Goal: Transaction & Acquisition: Obtain resource

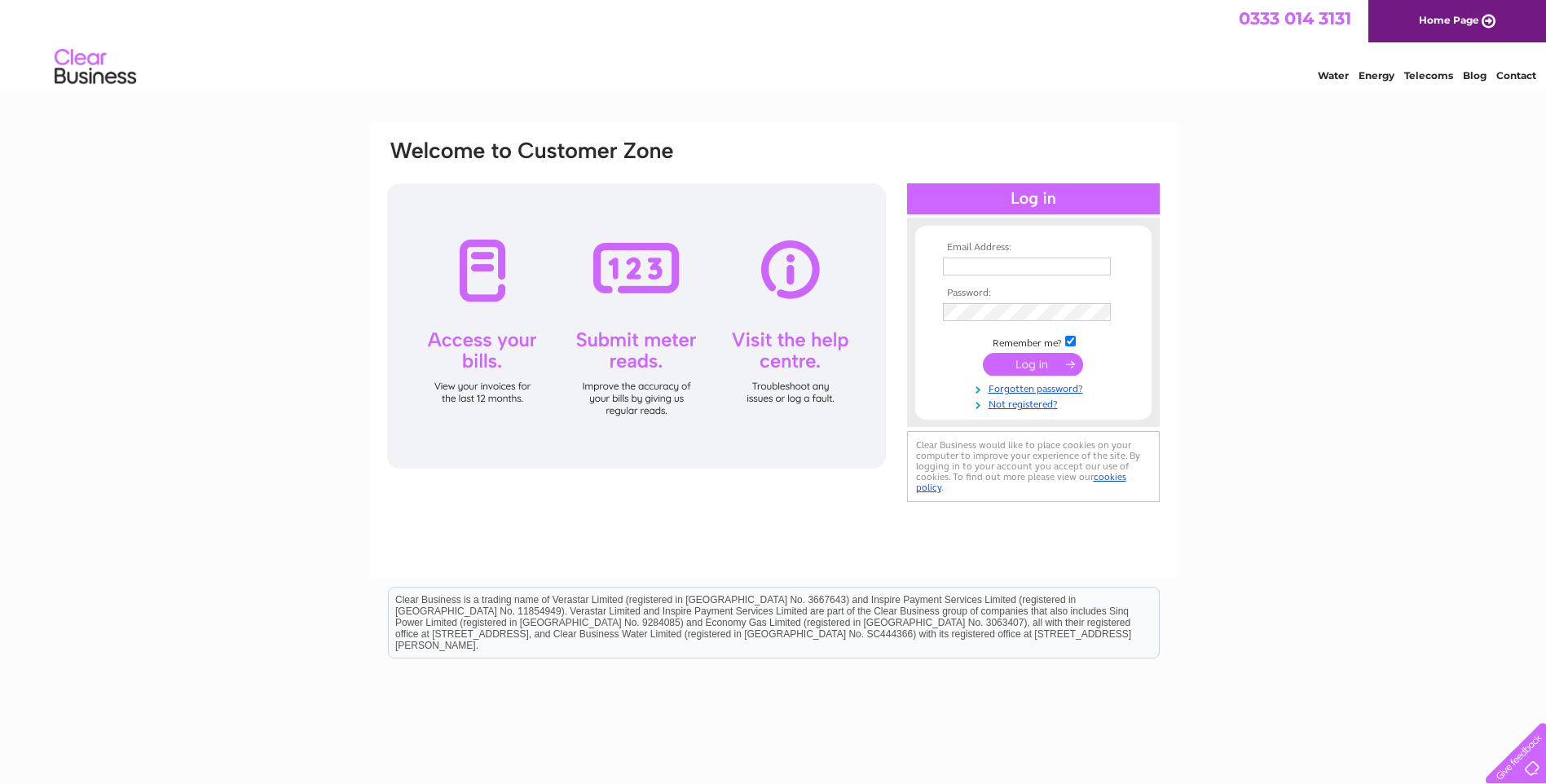
type input "gillian.muir@jondowdistribution.com"
click at [1024, 357] on input "submit" at bounding box center [1033, 364] width 100 height 22
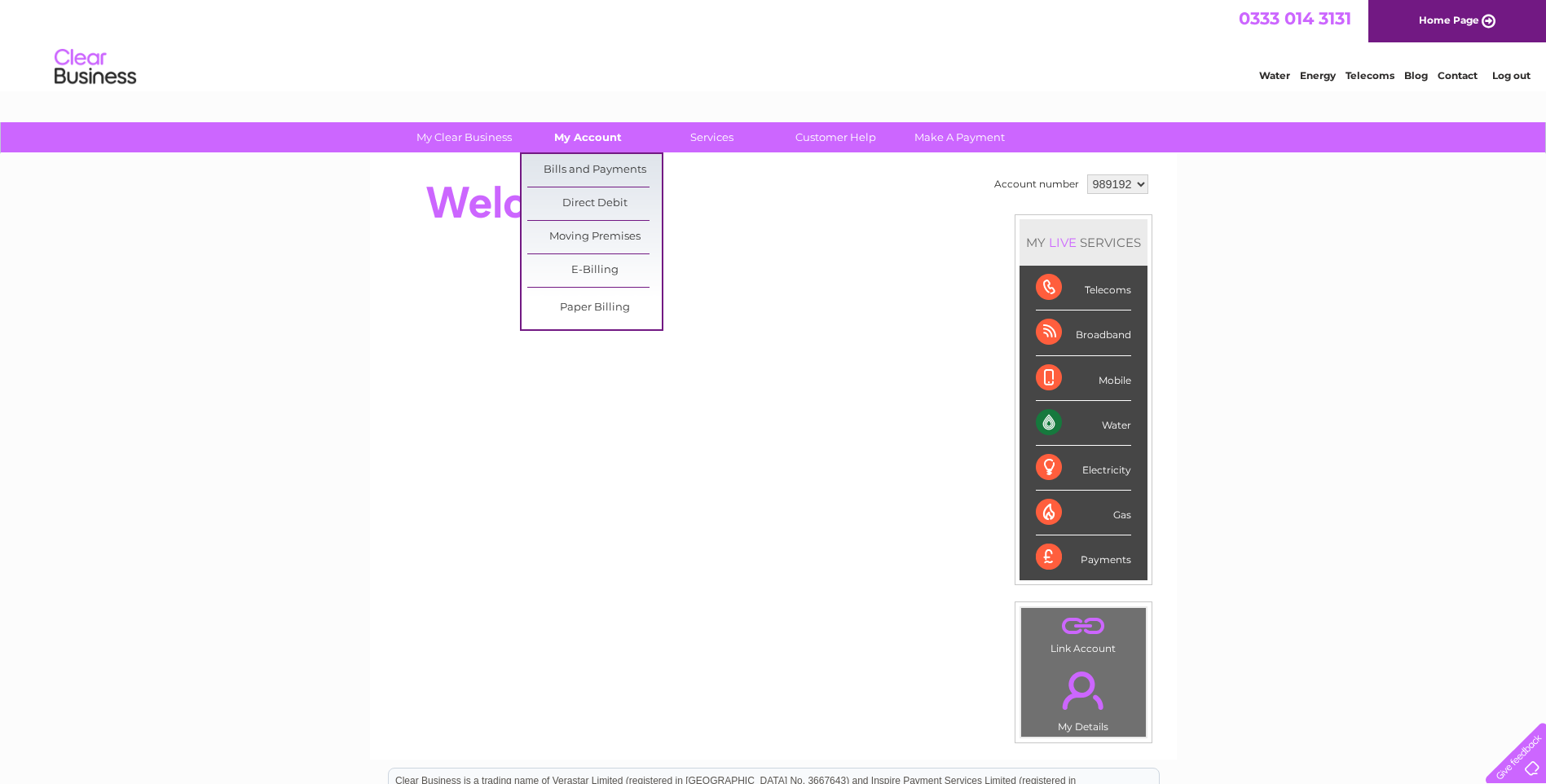
click at [584, 143] on link "My Account" at bounding box center [588, 137] width 134 height 30
click at [582, 167] on link "Bills and Payments" at bounding box center [594, 170] width 134 height 32
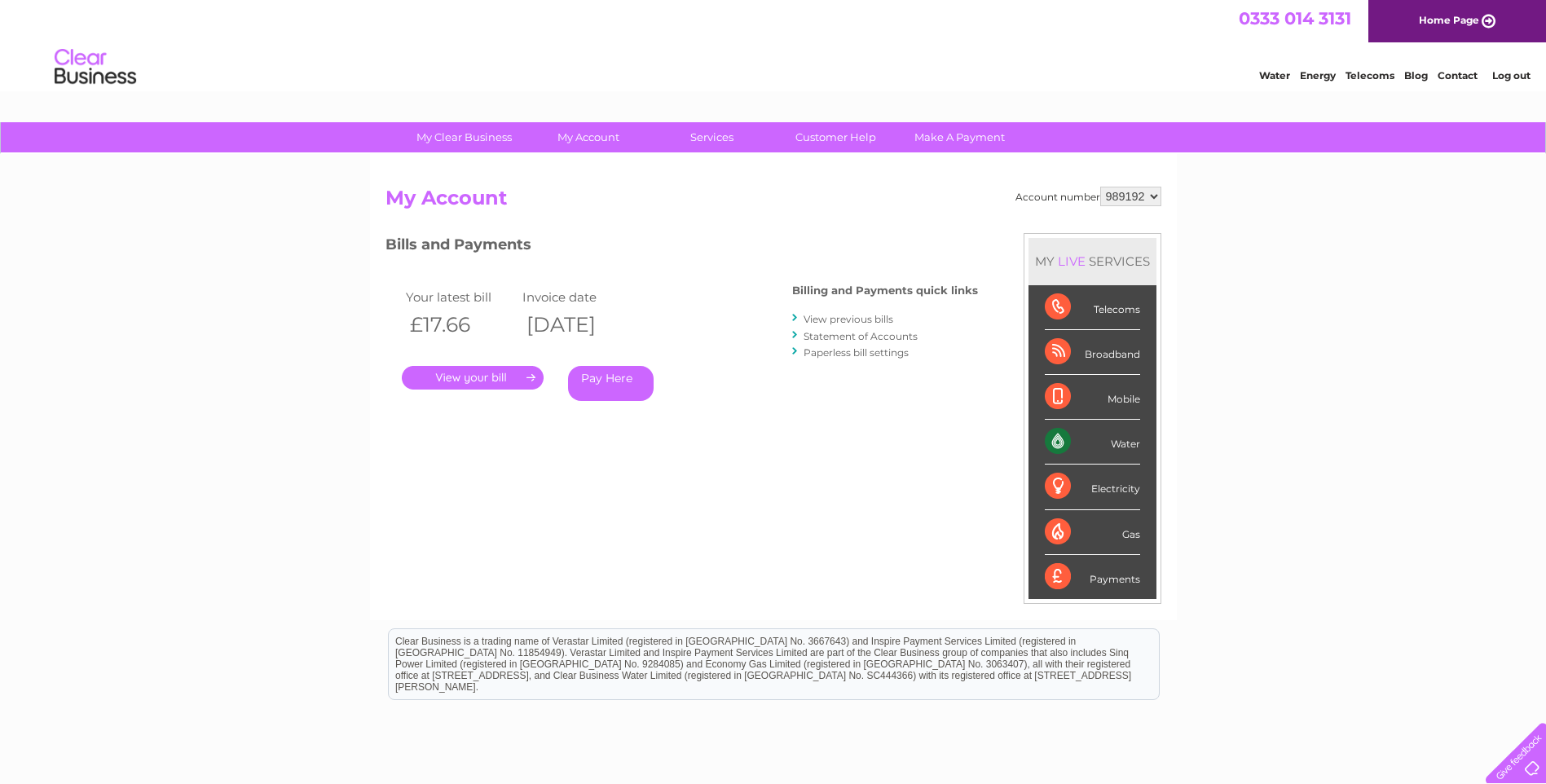
click at [1150, 202] on select "989192 989193 989196 989200" at bounding box center [1131, 196] width 61 height 20
click at [492, 375] on link "." at bounding box center [472, 377] width 142 height 23
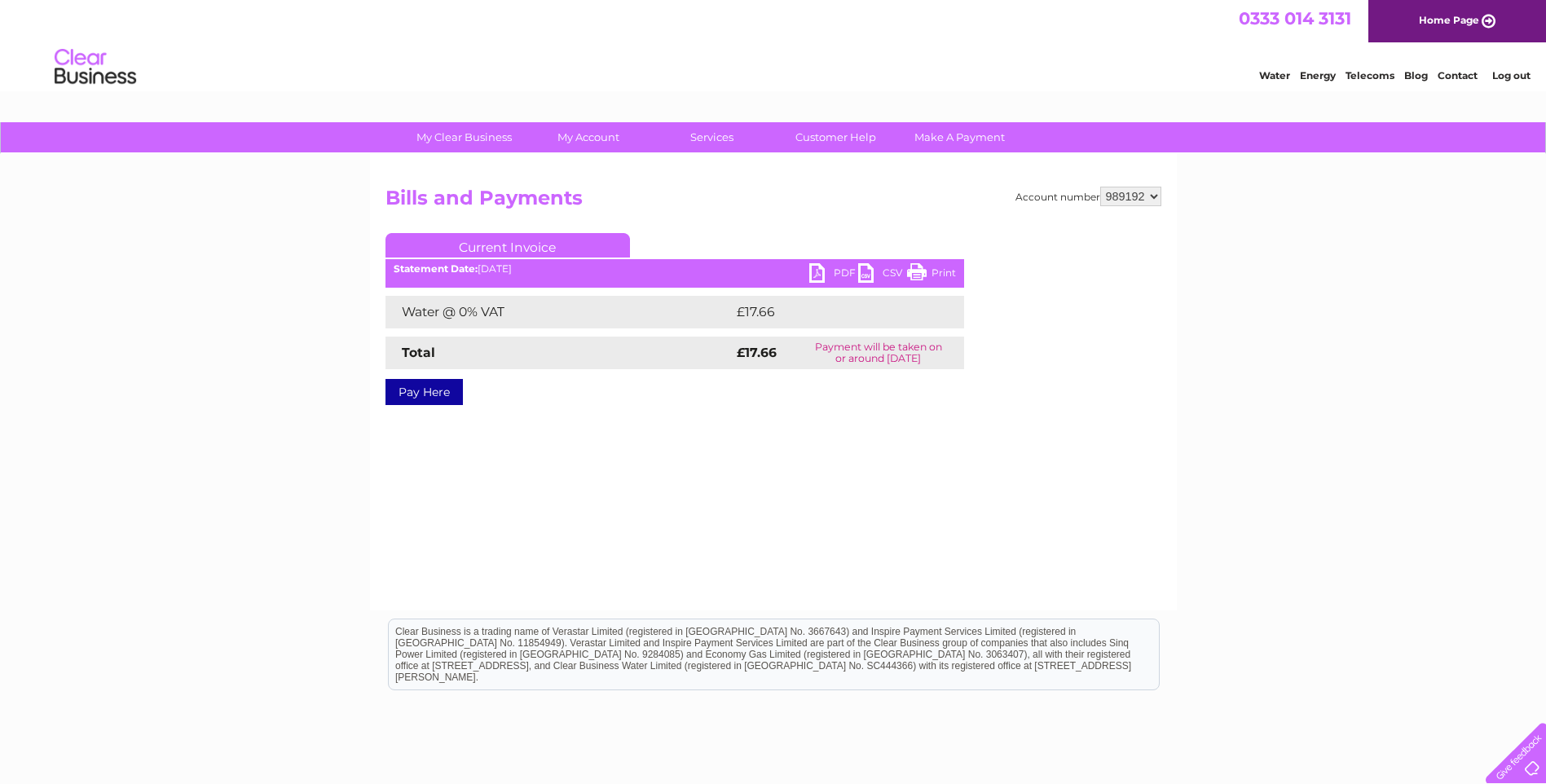
click at [828, 271] on link "PDF" at bounding box center [833, 275] width 49 height 23
click at [1160, 194] on select "989192 989193 989196 989200" at bounding box center [1131, 196] width 61 height 20
select select "989193"
click at [1101, 186] on select "989192 989193 989196 989200" at bounding box center [1131, 196] width 61 height 20
click at [845, 274] on link "PDF" at bounding box center [833, 275] width 49 height 23
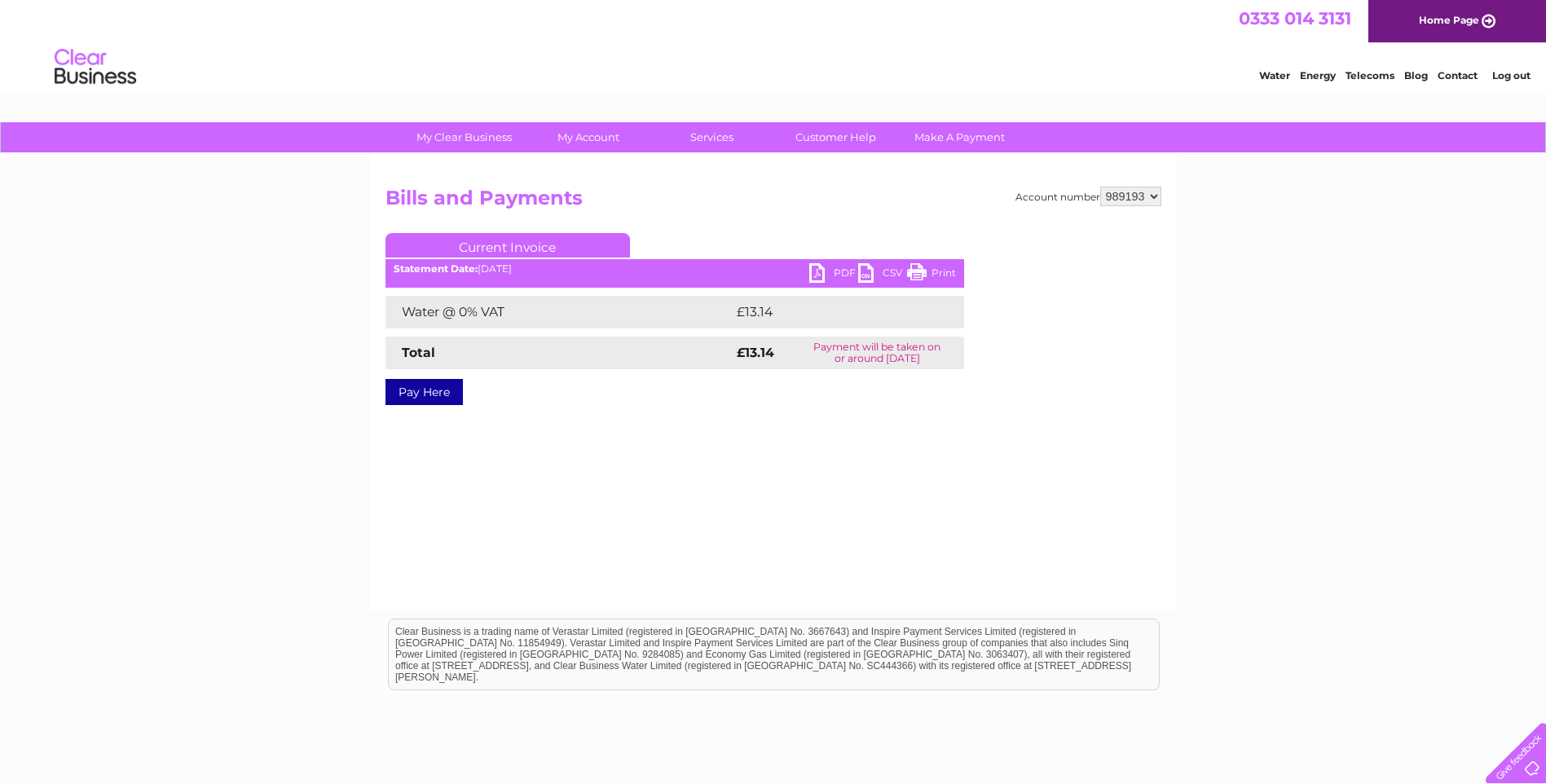
click at [1148, 195] on select "989192 989193 989196 989200" at bounding box center [1131, 196] width 61 height 20
select select "989196"
click at [1101, 186] on select "989192 989193 989196 989200" at bounding box center [1131, 196] width 61 height 20
click at [842, 271] on link "PDF" at bounding box center [833, 275] width 49 height 23
click at [1147, 194] on select "989192 989193 989196 989200" at bounding box center [1131, 196] width 61 height 20
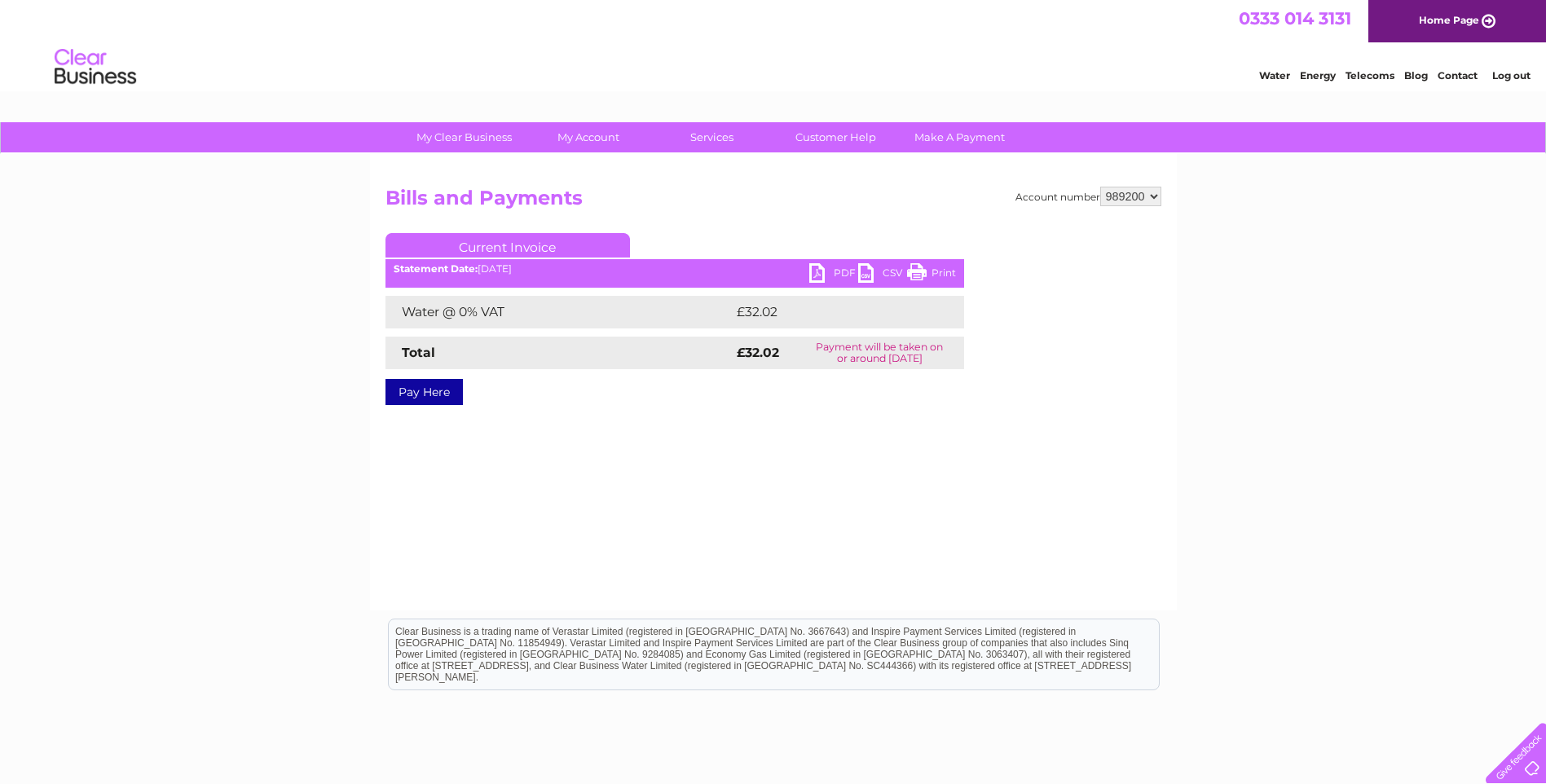
click at [1101, 186] on select "989192 989193 989196 989200" at bounding box center [1131, 196] width 61 height 20
click at [840, 274] on link "PDF" at bounding box center [833, 275] width 49 height 23
click at [1154, 194] on select "989192 989193 989196 989200" at bounding box center [1131, 196] width 61 height 20
click at [1101, 186] on select "989192 989193 989196 989200" at bounding box center [1131, 196] width 61 height 20
click at [1151, 195] on select "989192 989193 989196 989200" at bounding box center [1131, 196] width 61 height 20
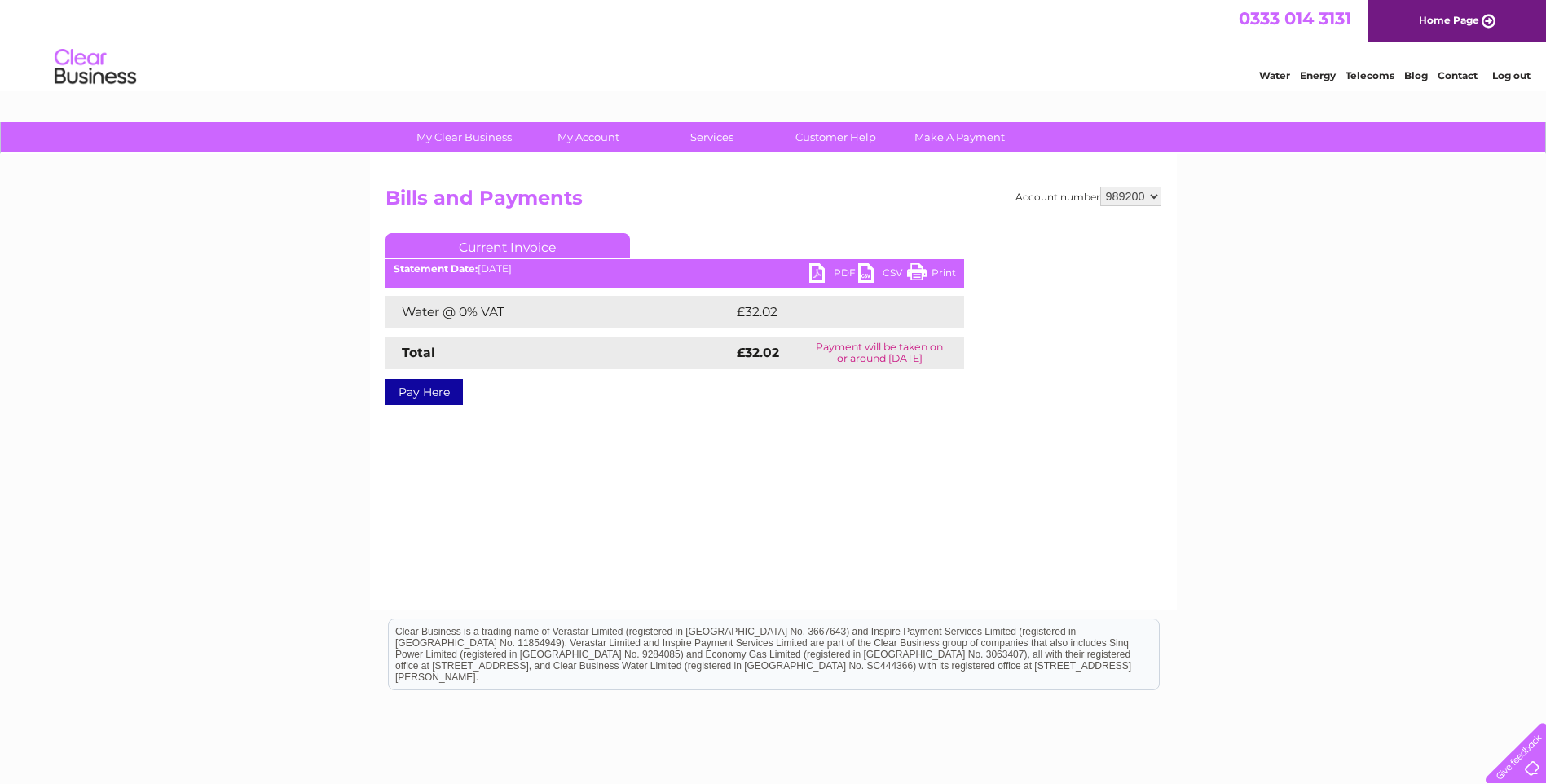
select select "989196"
click at [1101, 186] on select "989192 989193 989196 989200" at bounding box center [1131, 196] width 61 height 20
click at [1146, 195] on select "989192 989193 989196 989200" at bounding box center [1131, 196] width 61 height 20
select select "989200"
click at [1101, 186] on select "989192 989193 989196 989200" at bounding box center [1131, 196] width 61 height 20
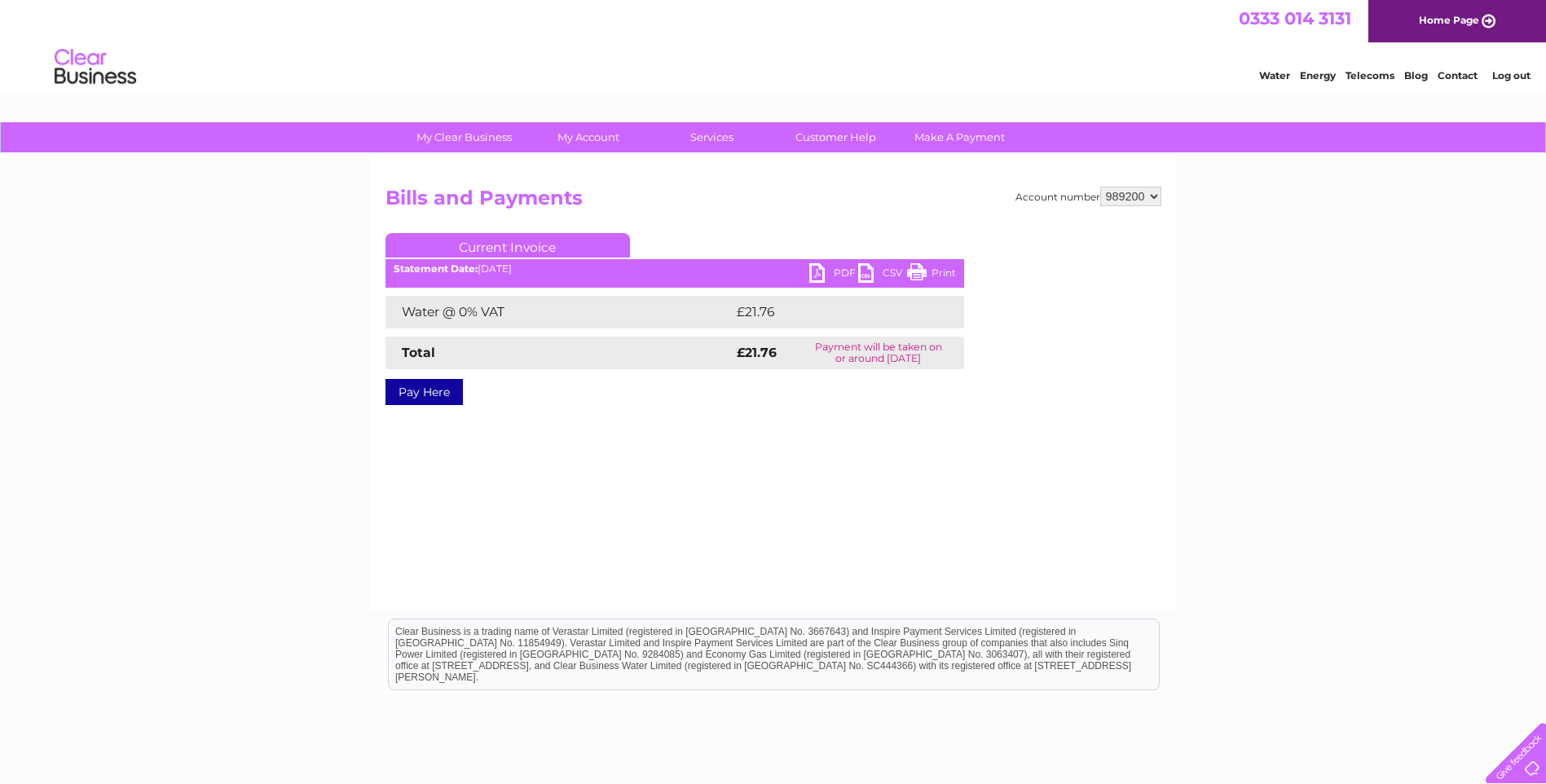
click at [832, 278] on link "PDF" at bounding box center [833, 275] width 49 height 23
click at [845, 268] on link "PDF" at bounding box center [833, 275] width 49 height 23
click at [1508, 69] on link "Log out" at bounding box center [1511, 75] width 39 height 13
